Goal: Information Seeking & Learning: Learn about a topic

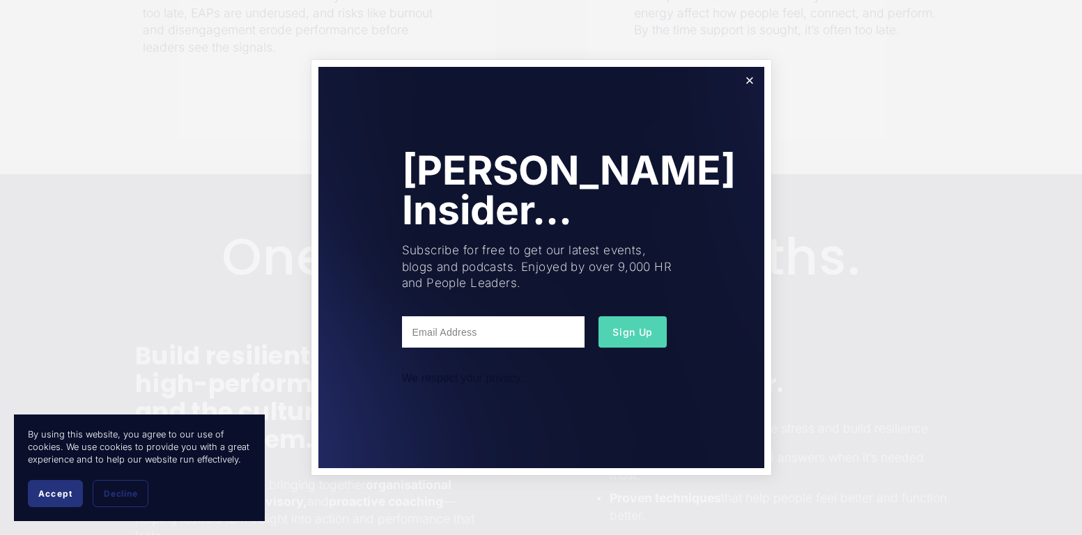
scroll to position [739, 0]
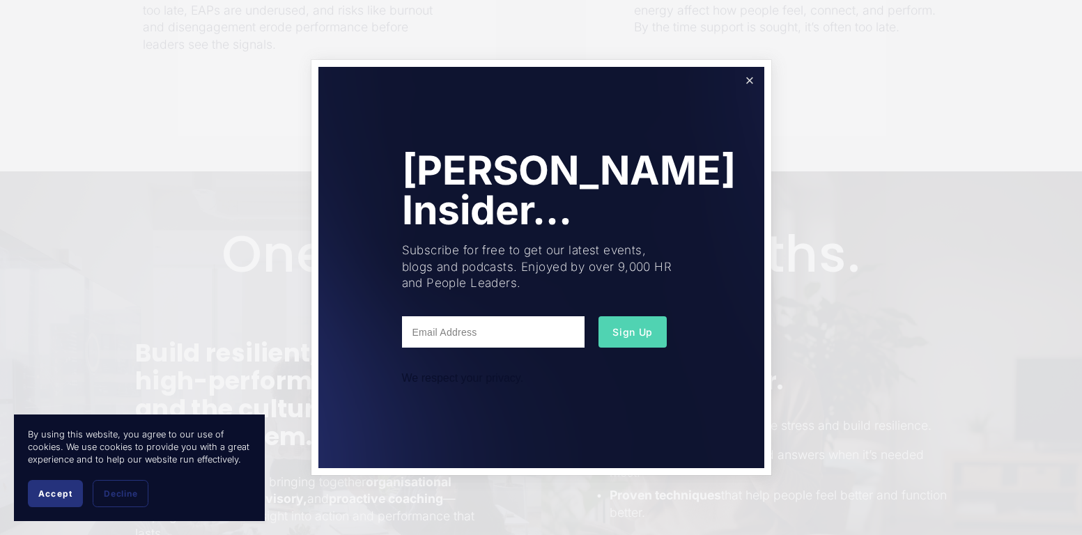
click at [742, 81] on link "Close" at bounding box center [749, 81] width 24 height 24
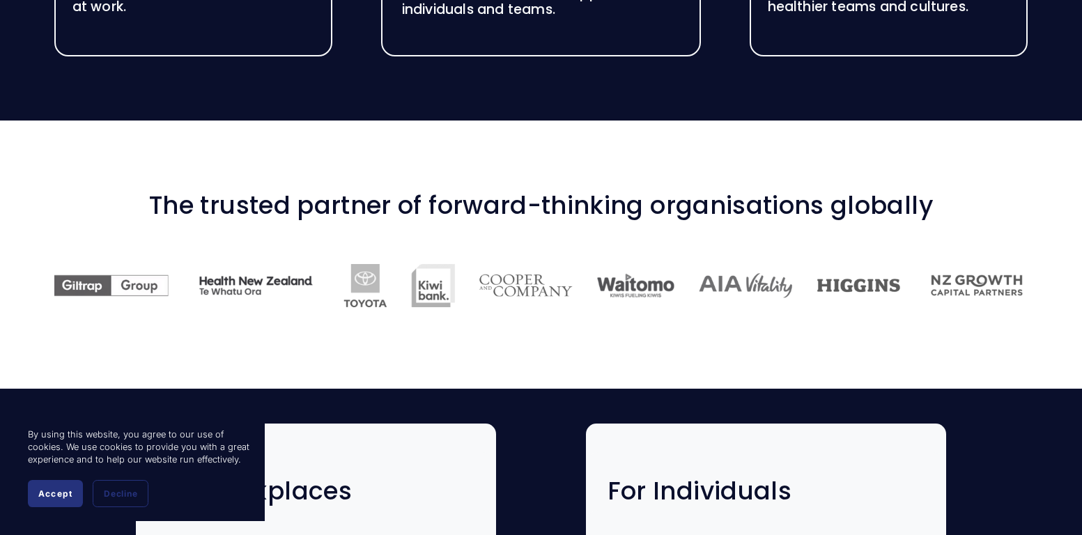
scroll to position [1631, 0]
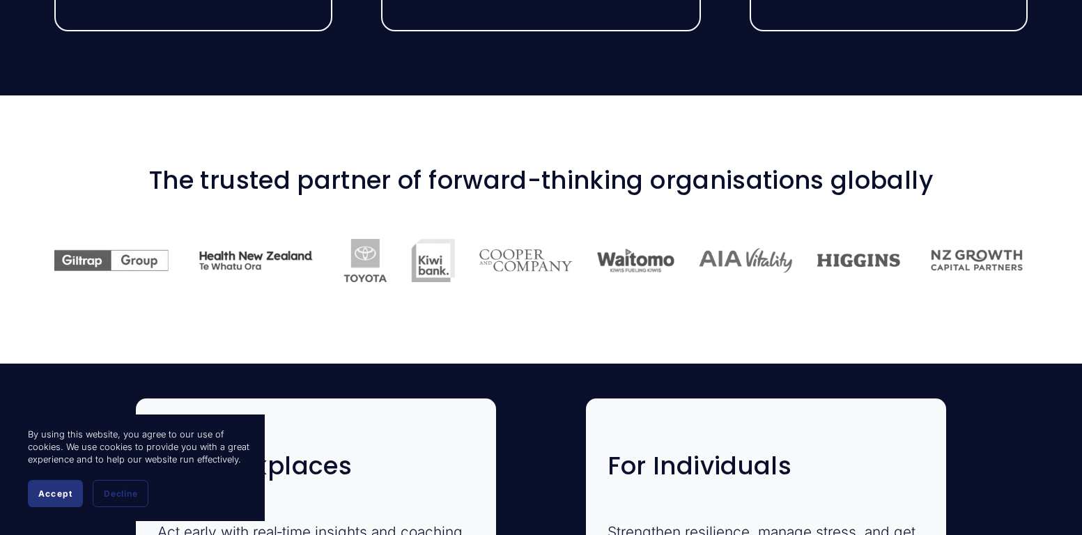
click at [49, 496] on span "Accept" at bounding box center [55, 494] width 34 height 10
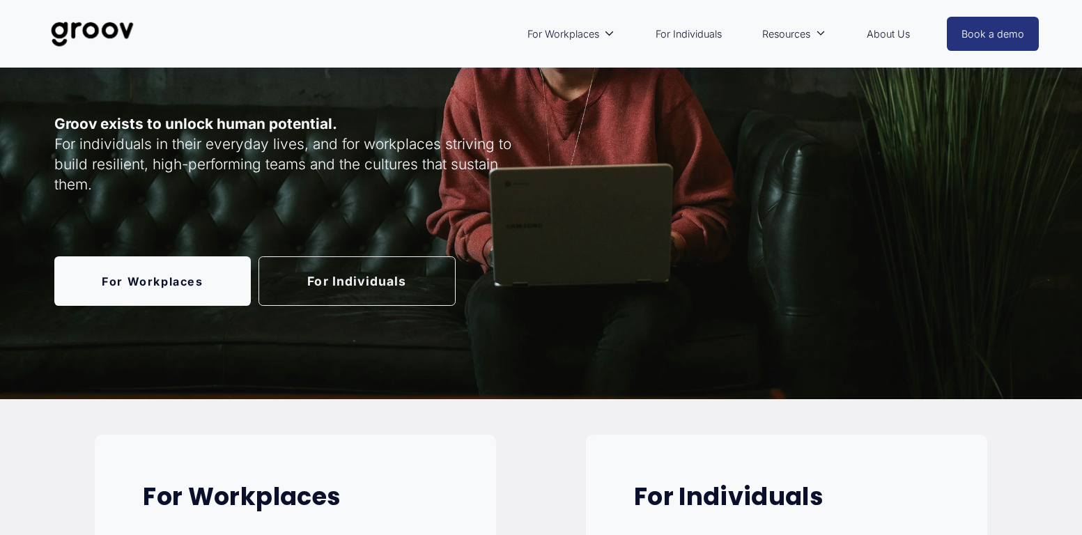
scroll to position [0, 0]
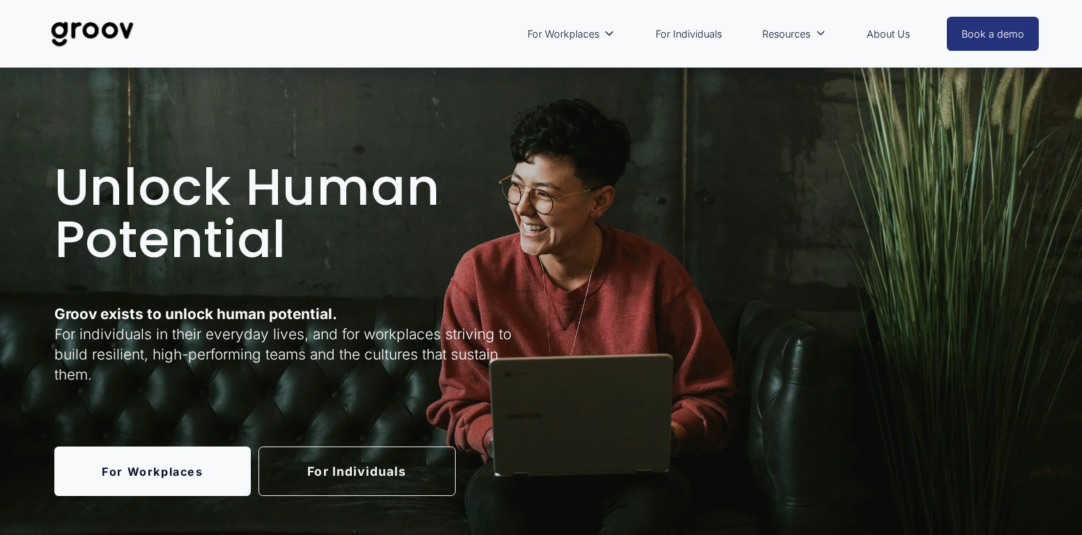
click at [881, 33] on link "About Us" at bounding box center [888, 34] width 57 height 32
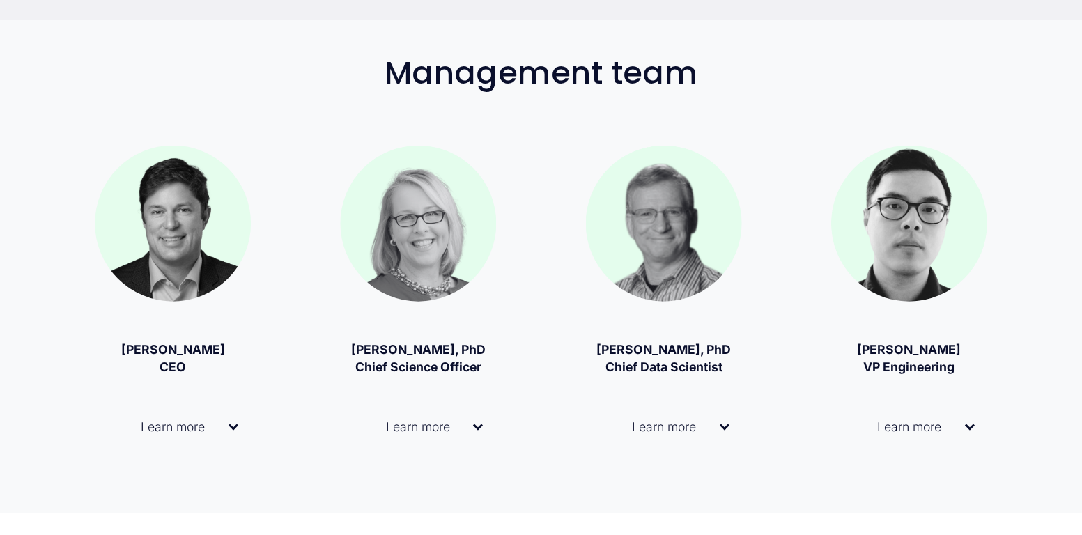
scroll to position [918, 0]
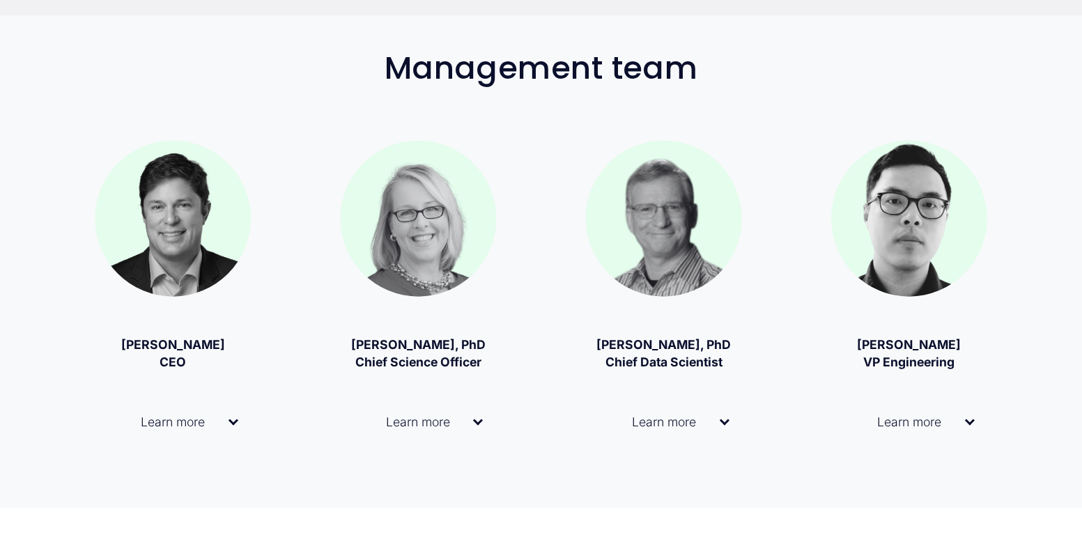
click at [234, 424] on div at bounding box center [234, 420] width 10 height 10
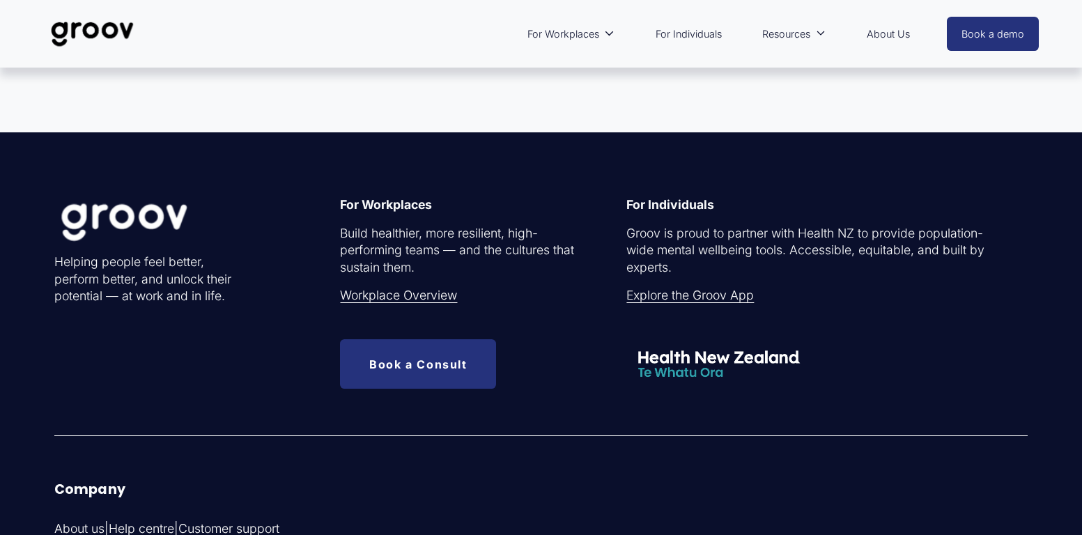
scroll to position [4710, 0]
